Goal: Check status: Check status

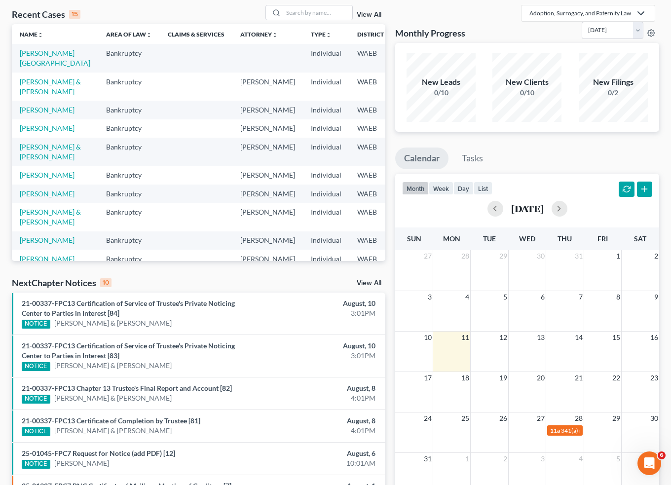
scroll to position [49, 0]
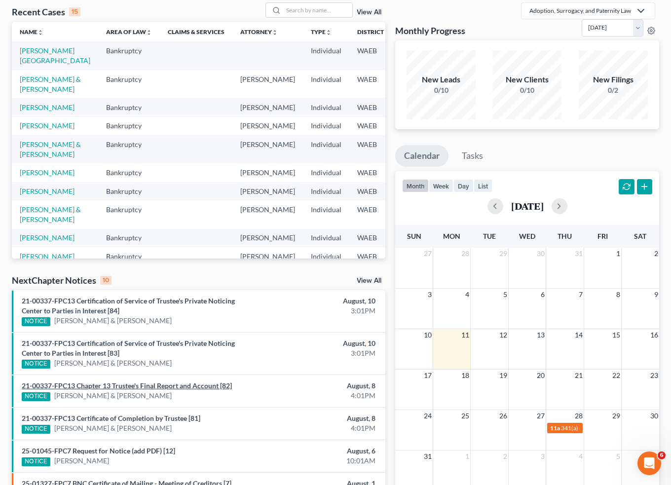
click at [130, 386] on link "21-00337-FPC13 Chapter 13 Trustee's Final Report and Account [82]" at bounding box center [127, 385] width 210 height 8
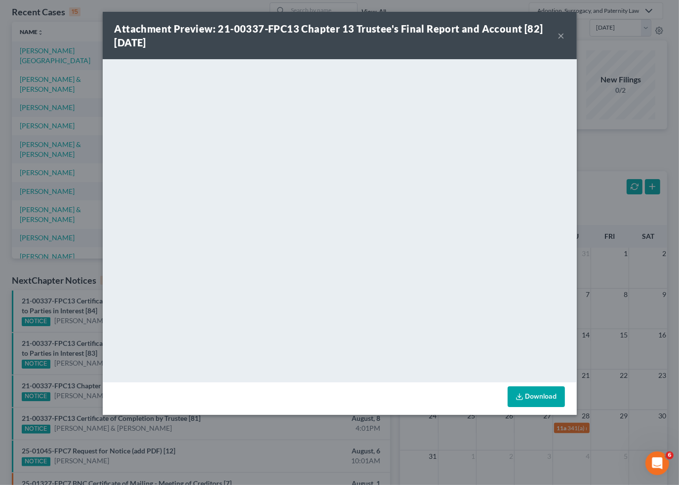
click at [559, 32] on button "×" at bounding box center [561, 36] width 7 height 12
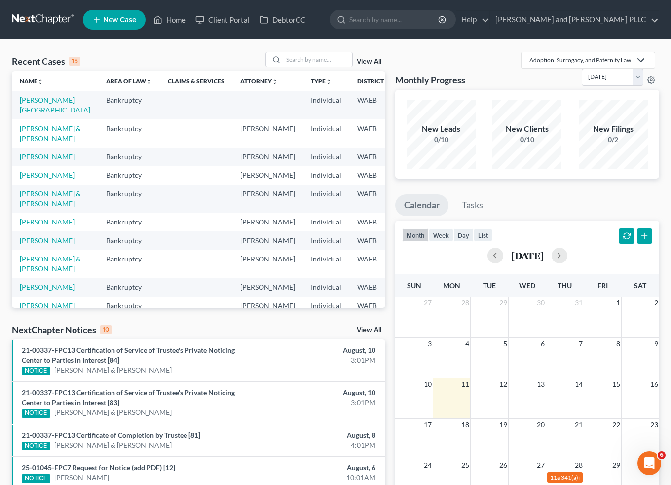
click at [91, 424] on li "21-00337-FPC13 Certificate of Completion by Trustee [81] NOTICE Taylor Susemihl…" at bounding box center [199, 440] width 374 height 33
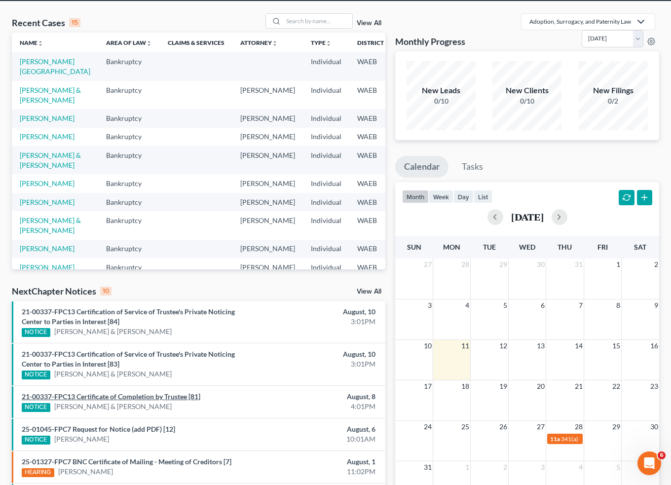
scroll to position [49, 0]
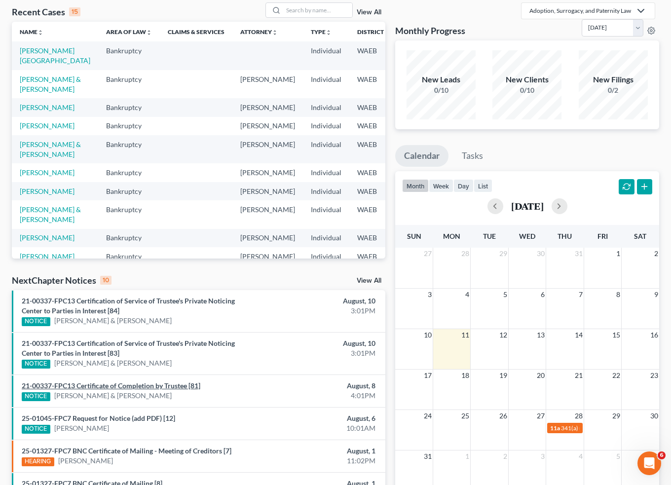
click at [130, 386] on link "21-00337-FPC13 Certificate of Completion by Trustee [81]" at bounding box center [111, 385] width 179 height 8
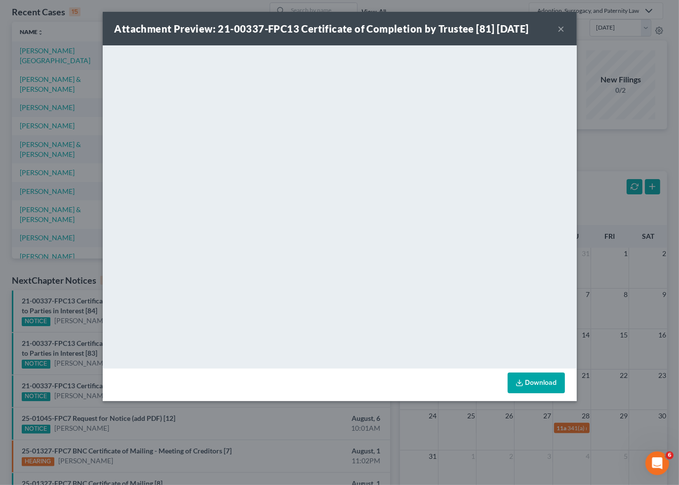
click at [561, 31] on button "×" at bounding box center [561, 29] width 7 height 12
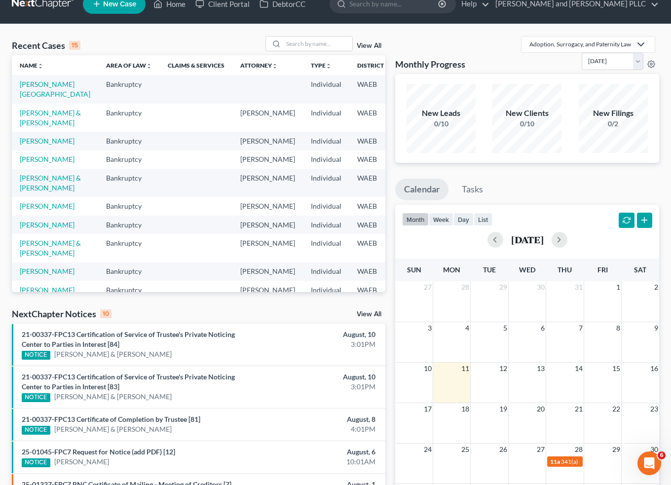
scroll to position [0, 0]
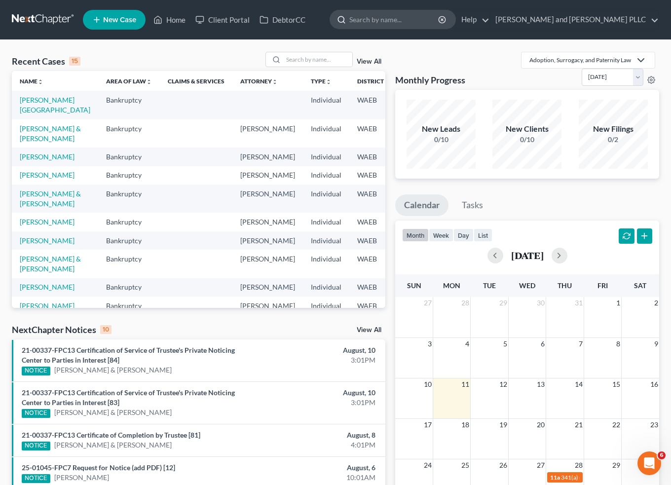
click at [434, 16] on input "search" at bounding box center [394, 19] width 90 height 18
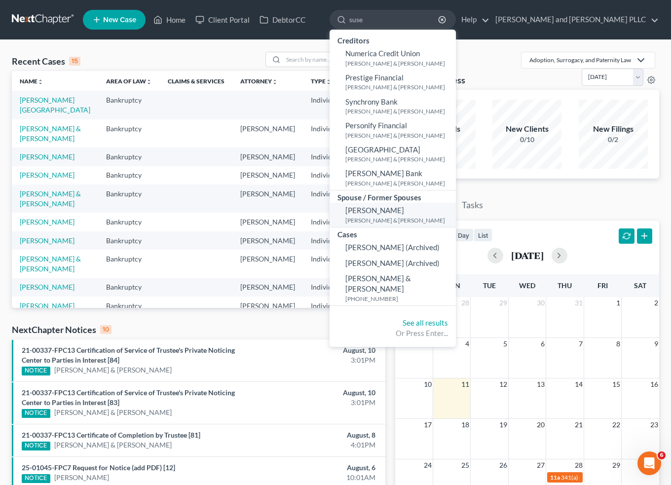
type input "suse"
click at [404, 215] on span "Bobby Susemihl" at bounding box center [374, 210] width 59 height 9
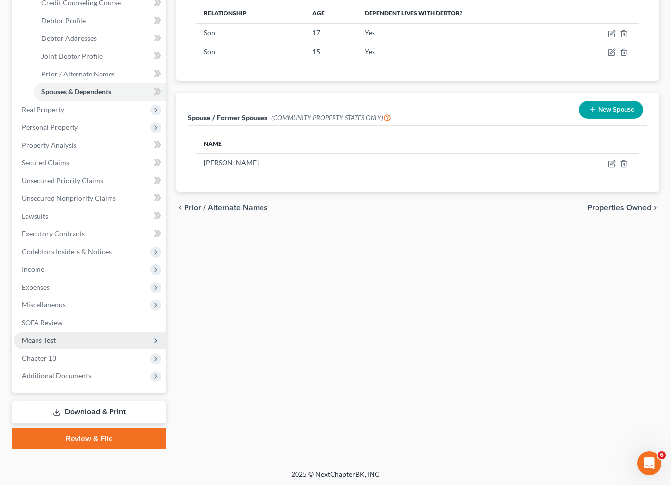
scroll to position [181, 0]
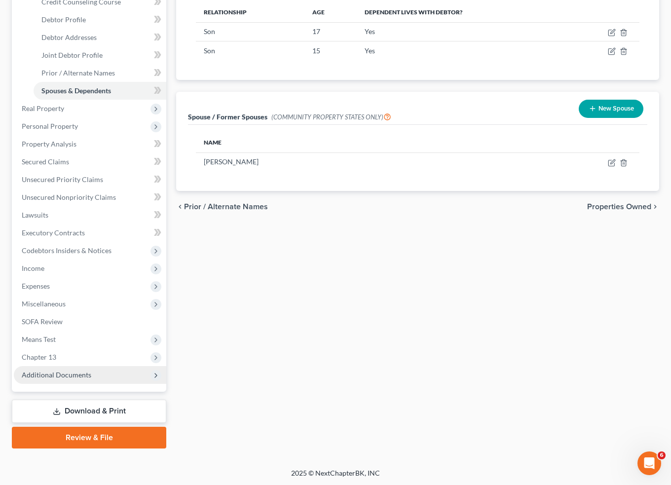
click at [50, 377] on span "Additional Documents" at bounding box center [57, 375] width 70 height 8
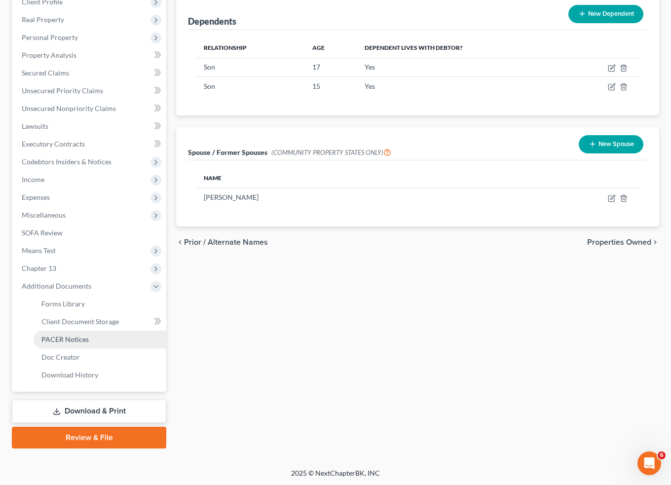
click at [76, 337] on span "PACER Notices" at bounding box center [64, 339] width 47 height 8
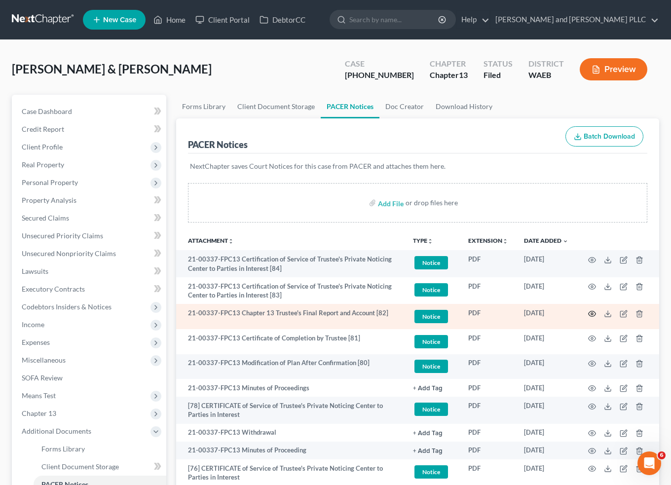
click at [589, 313] on icon "button" at bounding box center [592, 314] width 8 height 8
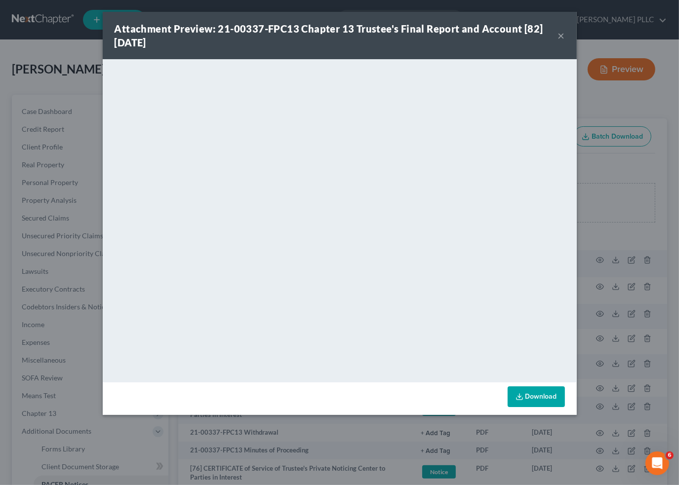
click at [566, 36] on div "Attachment Preview: 21-00337-FPC13 Chapter 13 Trustee's Final Report and Accoun…" at bounding box center [340, 35] width 474 height 47
click at [560, 36] on button "×" at bounding box center [561, 36] width 7 height 12
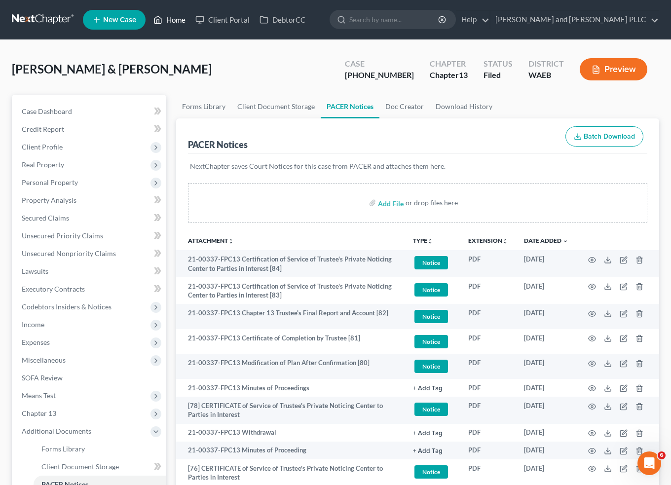
click at [164, 19] on link "Home" at bounding box center [170, 20] width 42 height 18
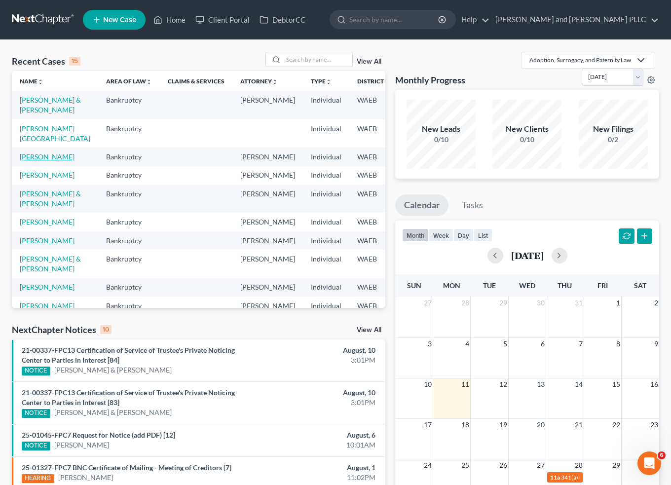
drag, startPoint x: 31, startPoint y: 171, endPoint x: 26, endPoint y: 166, distance: 7.0
